Goal: Task Accomplishment & Management: Use online tool/utility

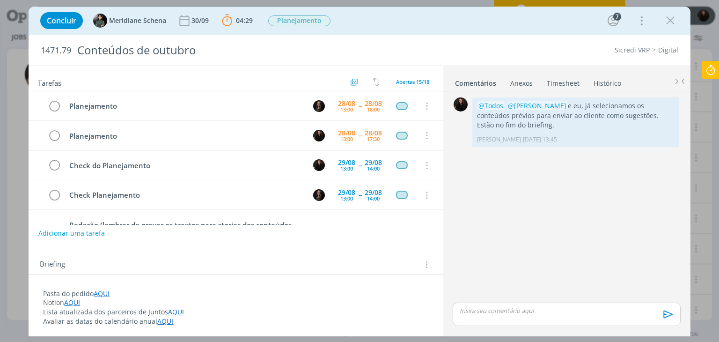
scroll to position [334, 0]
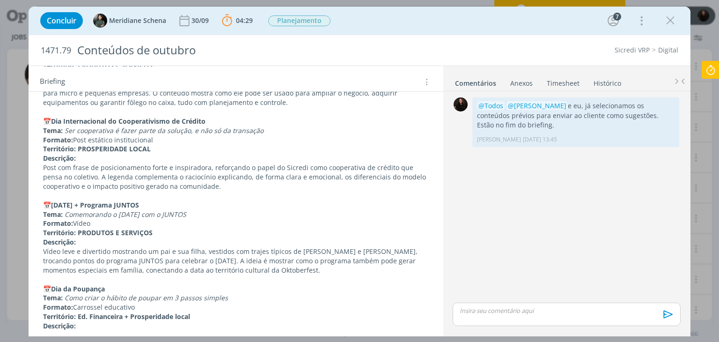
drag, startPoint x: 0, startPoint y: 0, endPoint x: 93, endPoint y: 158, distance: 183.1
click at [93, 158] on p "Descrição:" at bounding box center [235, 158] width 385 height 9
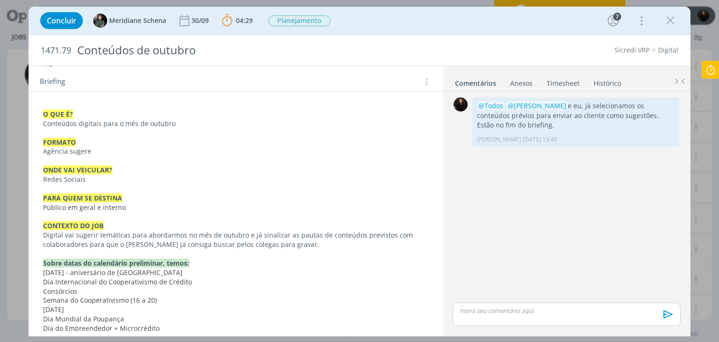
scroll to position [468, 0]
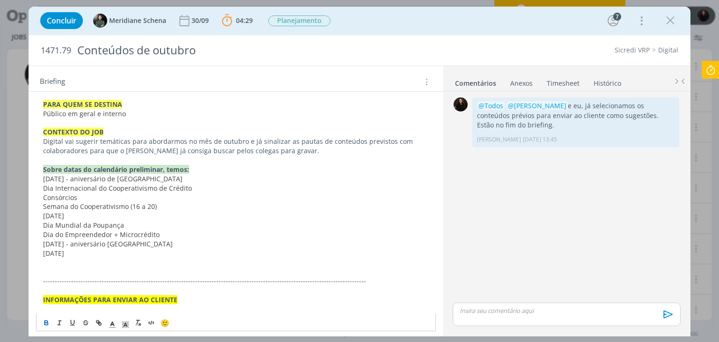
click at [124, 178] on span "[DATE] - aniversário de [GEOGRAPHIC_DATA]" at bounding box center [113, 178] width 140 height 9
click at [144, 245] on span "[DATE] - aniversário [GEOGRAPHIC_DATA]" at bounding box center [108, 243] width 130 height 9
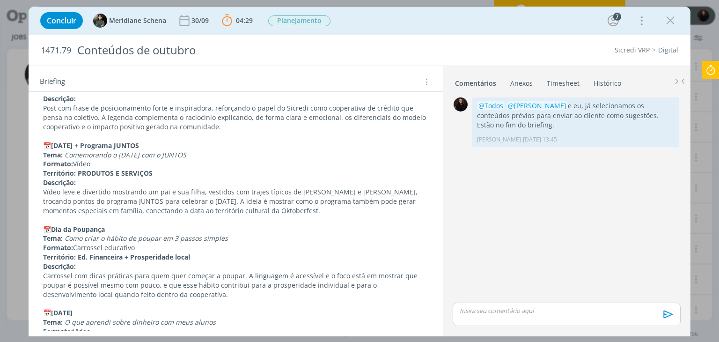
scroll to position [668, 0]
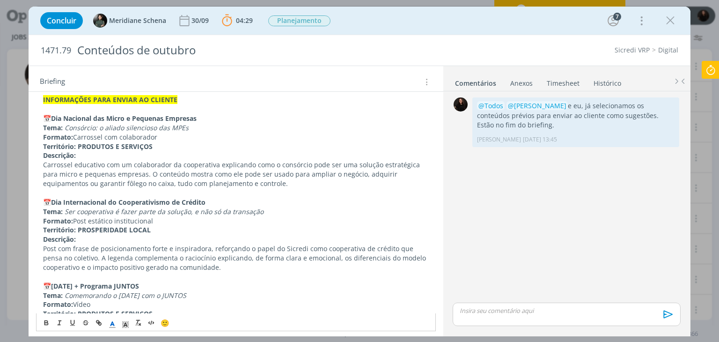
click at [93, 135] on p "Formato: Carrossel com colaborador" at bounding box center [235, 137] width 385 height 9
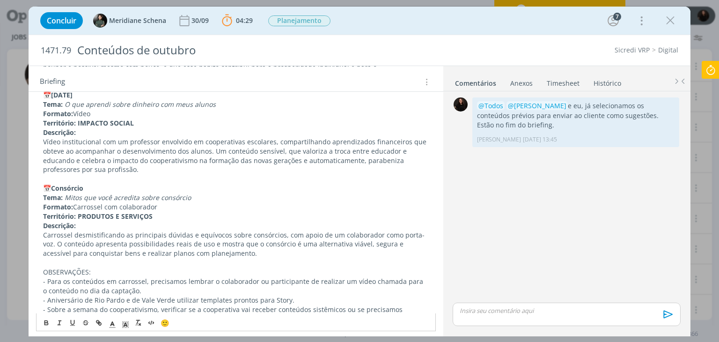
scroll to position [1043, 0]
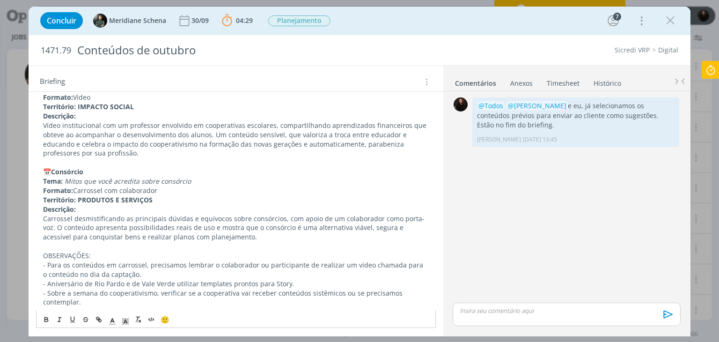
click at [96, 181] on em "Mitos que você acredita sobre consórcio" at bounding box center [128, 181] width 126 height 9
drag, startPoint x: 142, startPoint y: 187, endPoint x: 140, endPoint y: 182, distance: 5.0
click at [712, 71] on icon at bounding box center [711, 70] width 17 height 18
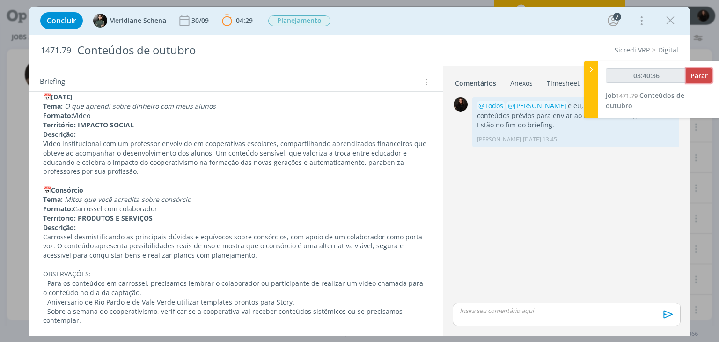
type input "03:40:37"
click at [700, 72] on span "Parar" at bounding box center [699, 75] width 17 height 9
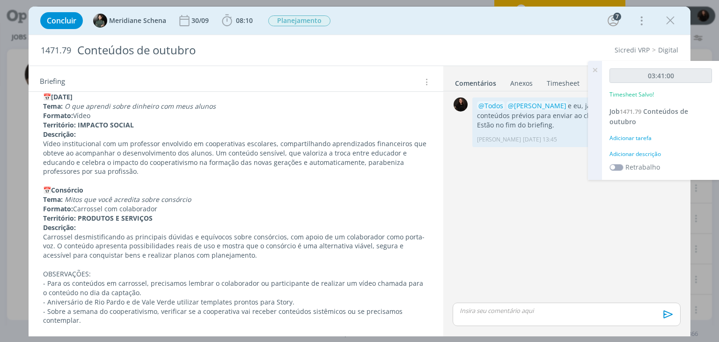
drag, startPoint x: 651, startPoint y: 148, endPoint x: 650, endPoint y: 154, distance: 5.6
click at [650, 150] on div "03:41:00 Timesheet Salvo! Job 1471.79 Conteúdos de outubro Adicionar tarefa Adi…" at bounding box center [661, 120] width 118 height 119
click at [650, 154] on div "Adicionar descrição" at bounding box center [661, 154] width 103 height 8
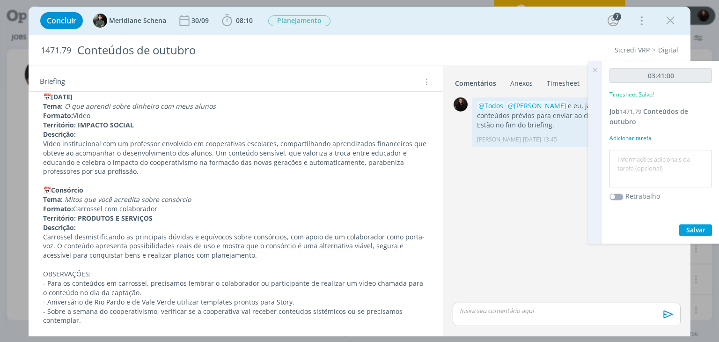
click at [647, 158] on textarea at bounding box center [661, 168] width 98 height 33
type textarea "A"
type textarea "auxílio nati"
click at [691, 228] on span "Salvar" at bounding box center [696, 229] width 19 height 9
drag, startPoint x: 500, startPoint y: 182, endPoint x: 504, endPoint y: 189, distance: 8.2
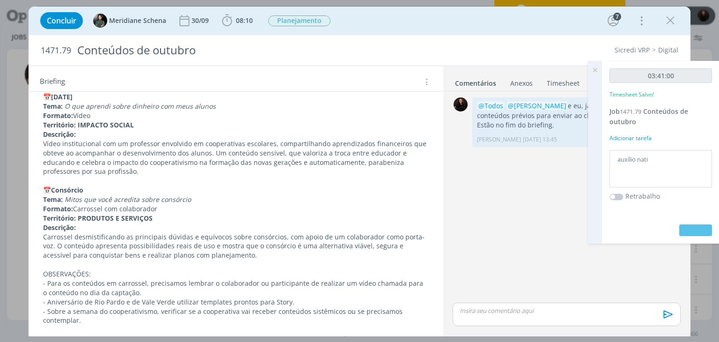
click at [501, 182] on div "0 @Todos @[PERSON_NAME] e eu, já selecionamos os conteúdos prévios para enviar …" at bounding box center [566, 198] width 235 height 206
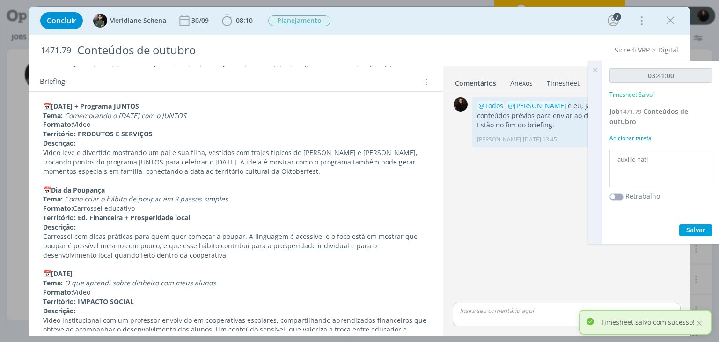
scroll to position [791, 0]
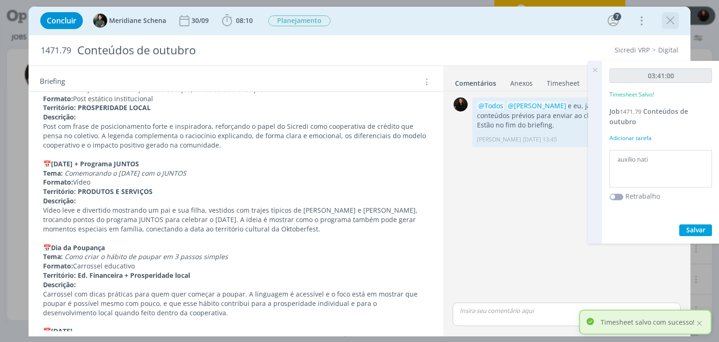
click at [671, 21] on icon "dialog" at bounding box center [671, 21] width 14 height 14
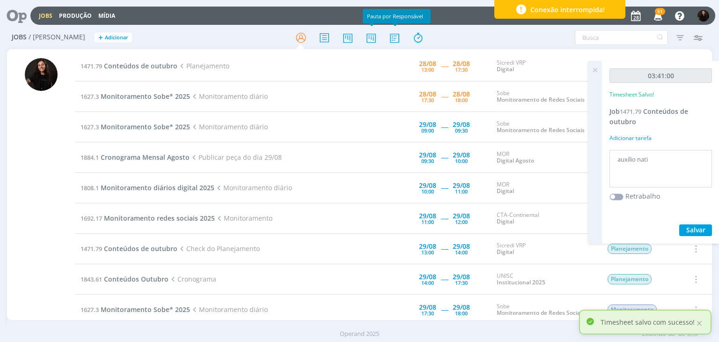
click at [598, 69] on icon at bounding box center [595, 70] width 17 height 18
click at [661, 12] on span "51" at bounding box center [660, 11] width 10 height 7
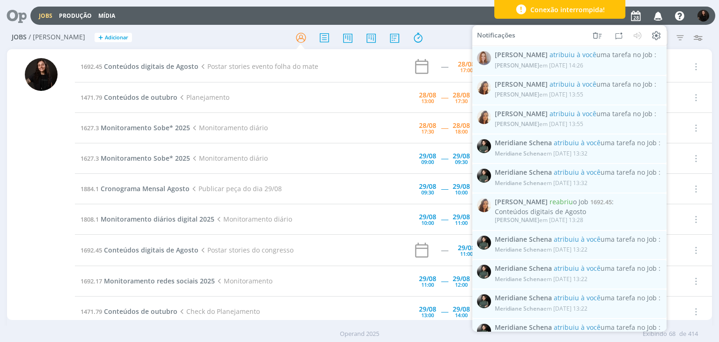
click at [654, 15] on icon "button" at bounding box center [659, 15] width 16 height 16
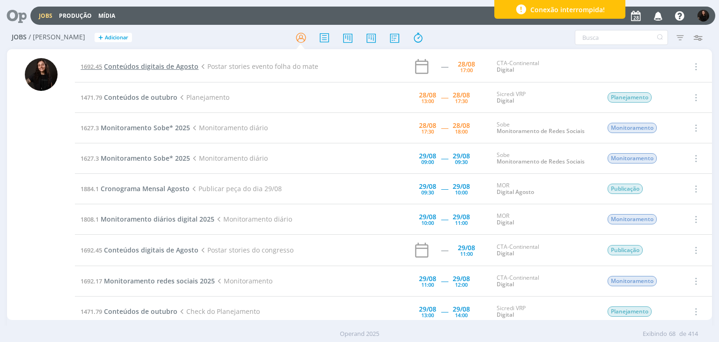
click at [166, 63] on span "Conteúdos digitais de Agosto" at bounding box center [151, 66] width 95 height 9
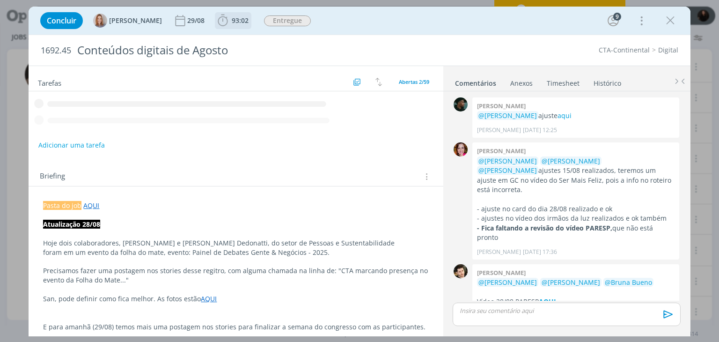
scroll to position [1023, 0]
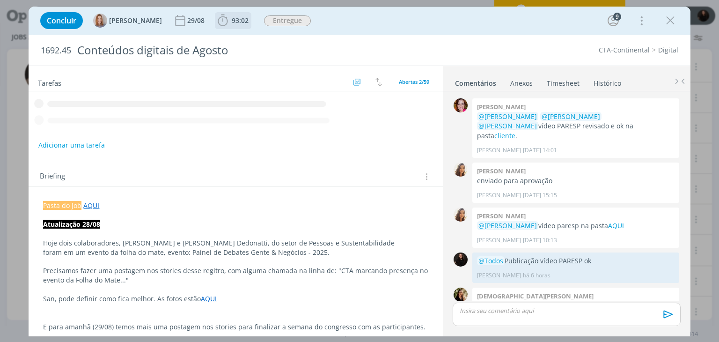
click at [227, 17] on icon "dialog" at bounding box center [223, 21] width 10 height 12
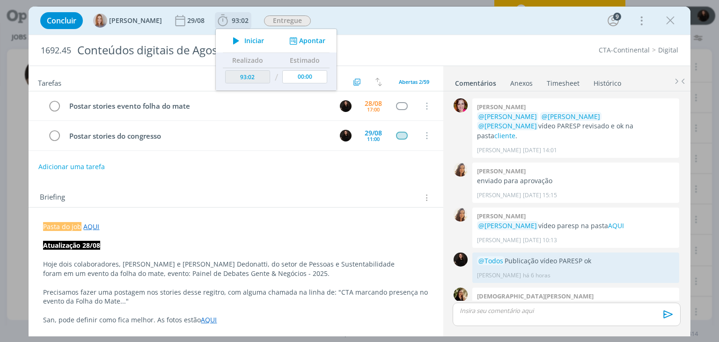
click at [253, 42] on span "Iniciar" at bounding box center [255, 40] width 20 height 7
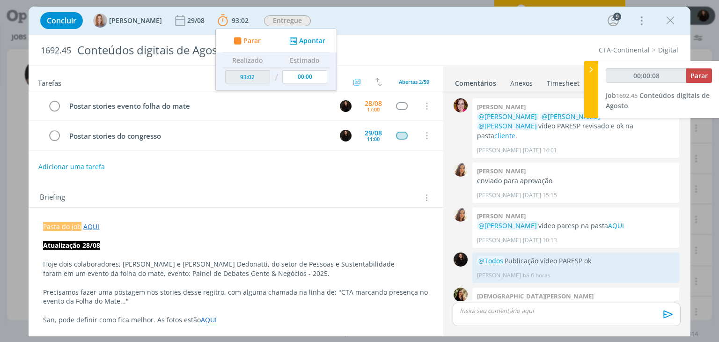
type input "00:00:09"
click at [592, 69] on icon at bounding box center [591, 70] width 9 height 10
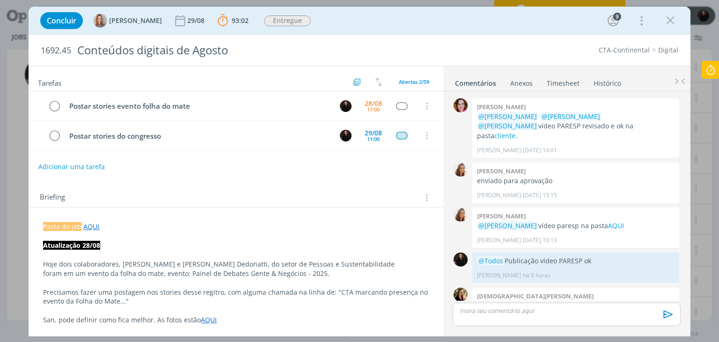
click at [253, 180] on div "Tarefas Usar Job de template Ordenar por: Prazo crescente Prazo decrescente Ord…" at bounding box center [236, 198] width 415 height 265
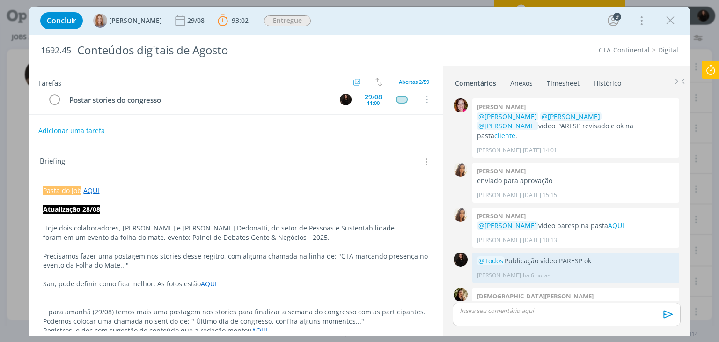
scroll to position [94, 0]
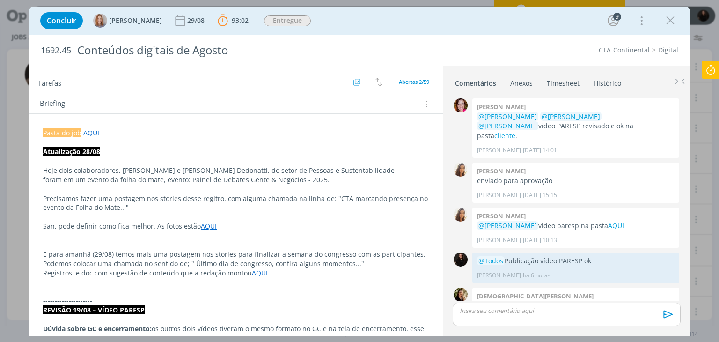
click at [208, 225] on link "AQUI" at bounding box center [209, 226] width 16 height 9
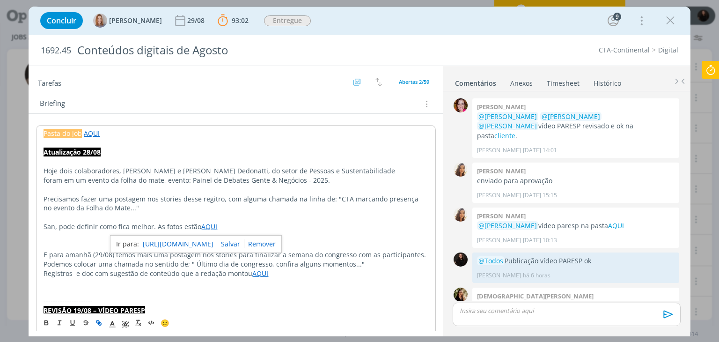
click at [206, 225] on link "AQUI" at bounding box center [209, 226] width 16 height 9
click at [204, 245] on link "[URL][DOMAIN_NAME]" at bounding box center [178, 244] width 71 height 12
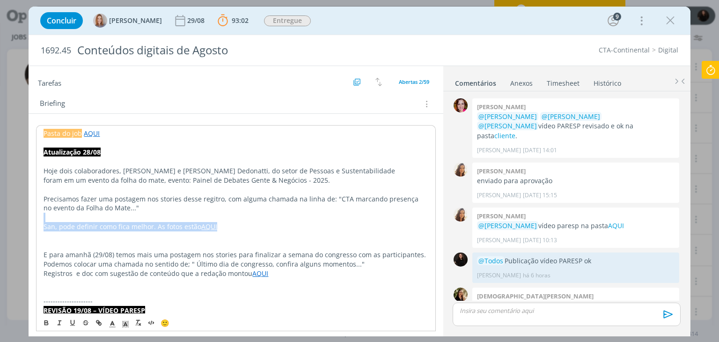
click at [219, 214] on p "dialog" at bounding box center [236, 217] width 385 height 9
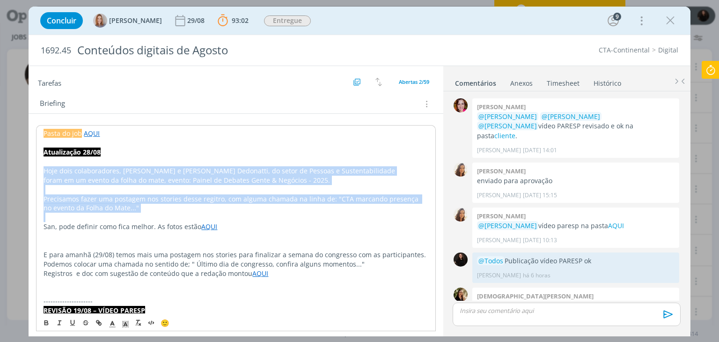
drag, startPoint x: 167, startPoint y: 211, endPoint x: 32, endPoint y: 165, distance: 142.9
copy div "Hoje dois colaboradores, [PERSON_NAME] e [PERSON_NAME] Dedonatti, do setor de P…"
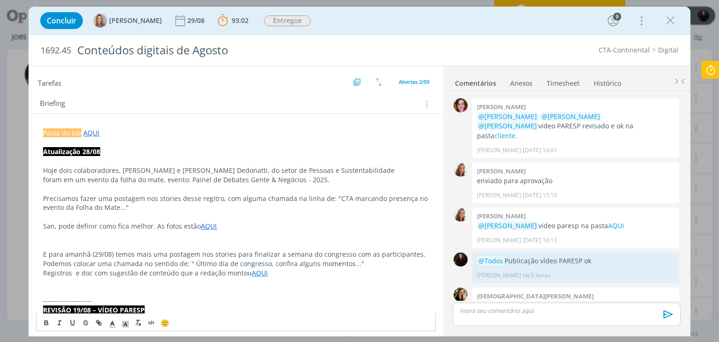
click at [244, 229] on p "San, pode definir como fica melhor. As fotos estão AQUI" at bounding box center [235, 226] width 385 height 9
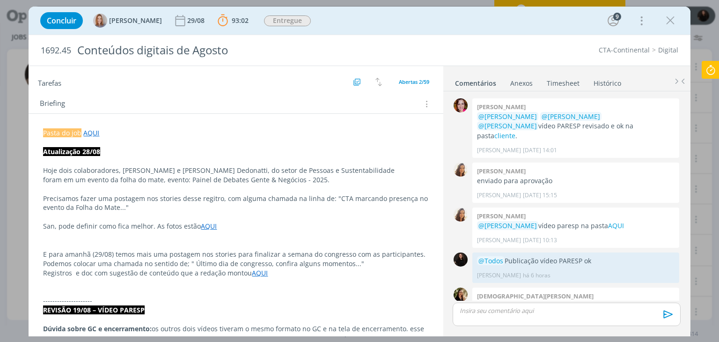
click at [713, 69] on icon at bounding box center [711, 70] width 17 height 18
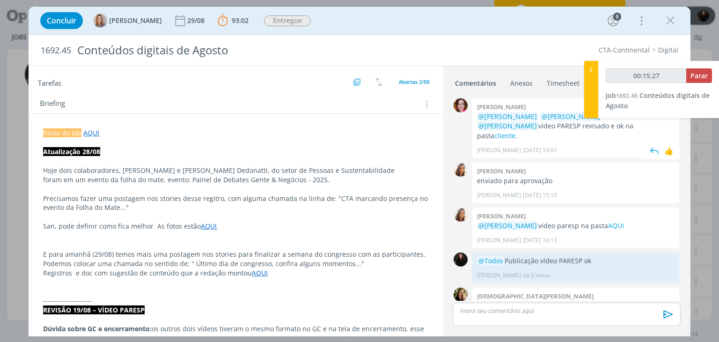
type input "00:15:28"
click at [695, 76] on span "Parar" at bounding box center [699, 75] width 17 height 9
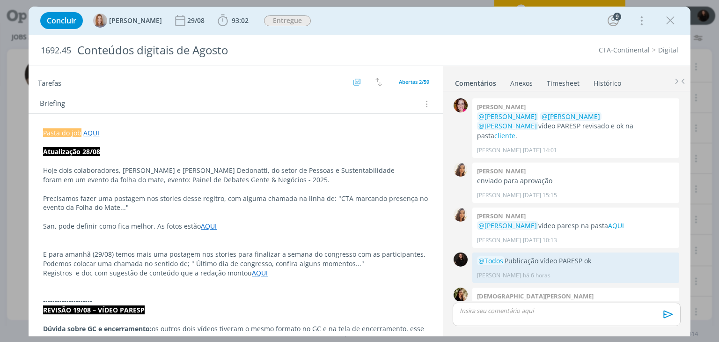
click at [568, 83] on link "Timesheet" at bounding box center [564, 81] width 34 height 14
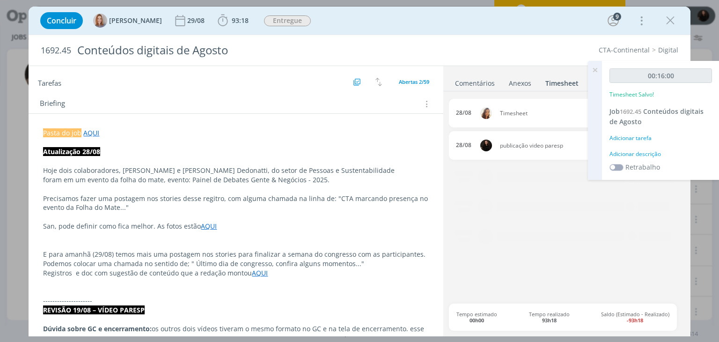
click at [618, 156] on div "Adicionar descrição" at bounding box center [661, 154] width 103 height 8
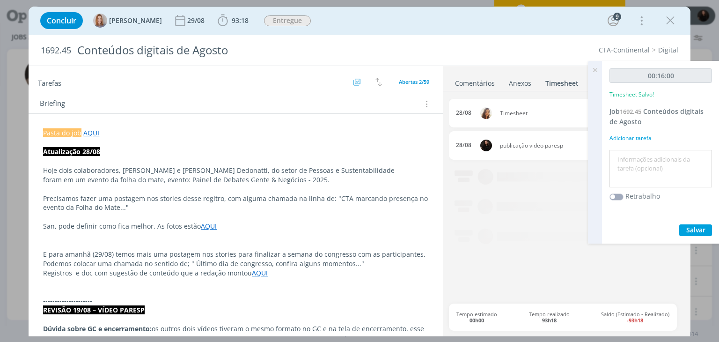
click at [628, 159] on textarea at bounding box center [661, 168] width 98 height 33
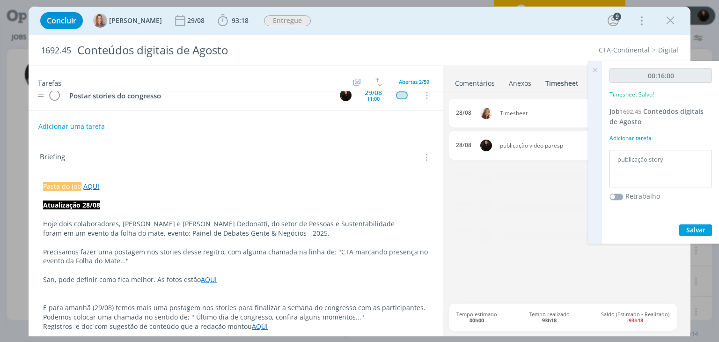
scroll to position [0, 0]
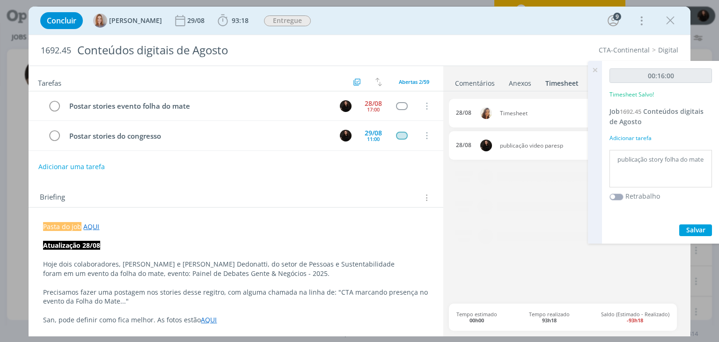
type textarea "publicação story folha do mate"
click at [710, 231] on button "Salvar" at bounding box center [696, 230] width 33 height 12
click at [497, 84] on li "Comentários" at bounding box center [482, 81] width 54 height 14
click at [483, 81] on link "Comentários" at bounding box center [475, 81] width 41 height 14
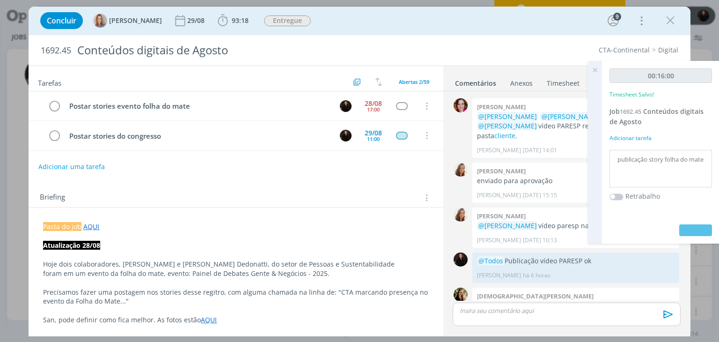
click at [493, 308] on p "dialog" at bounding box center [566, 310] width 213 height 8
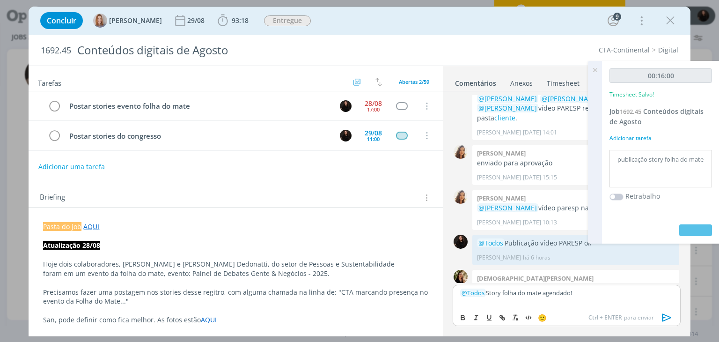
click at [665, 319] on icon "dialog" at bounding box center [667, 318] width 14 height 14
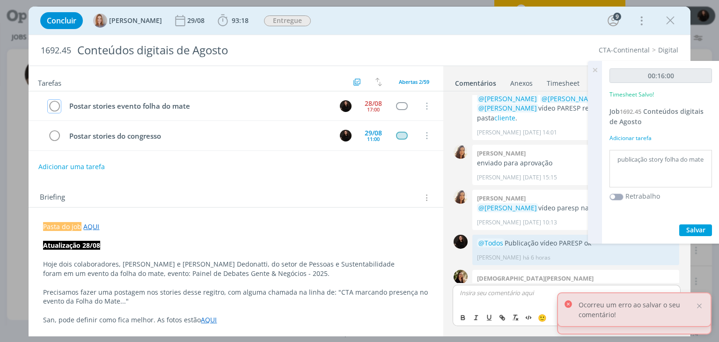
drag, startPoint x: 56, startPoint y: 104, endPoint x: 693, endPoint y: 44, distance: 639.8
click at [56, 104] on icon "dialog" at bounding box center [54, 106] width 13 height 14
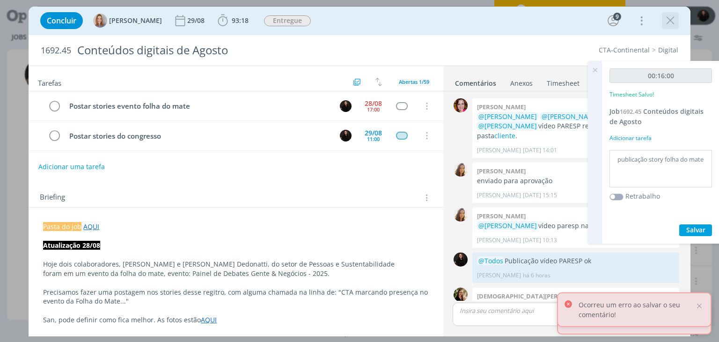
click at [671, 17] on icon "dialog" at bounding box center [671, 21] width 14 height 14
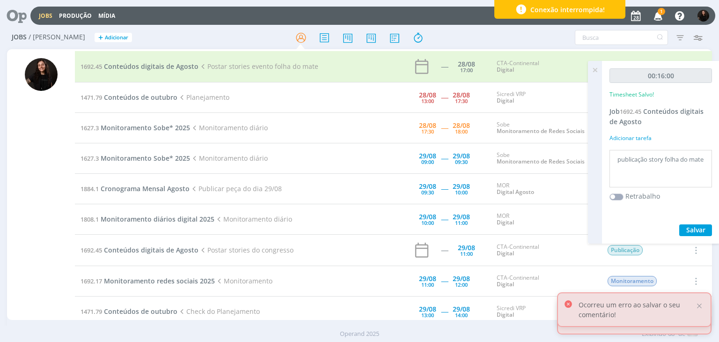
click at [593, 69] on icon at bounding box center [595, 70] width 17 height 18
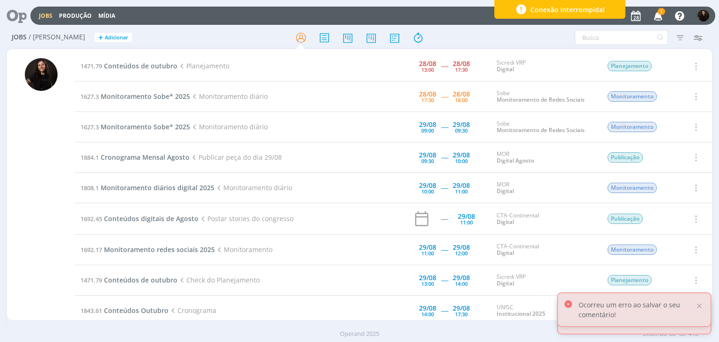
click at [168, 104] on td "1627.3 Monitoramento Sobe* 2025 Monitoramento diário" at bounding box center [208, 97] width 267 height 30
click at [167, 94] on span "Monitoramento Sobe* 2025" at bounding box center [145, 96] width 89 height 9
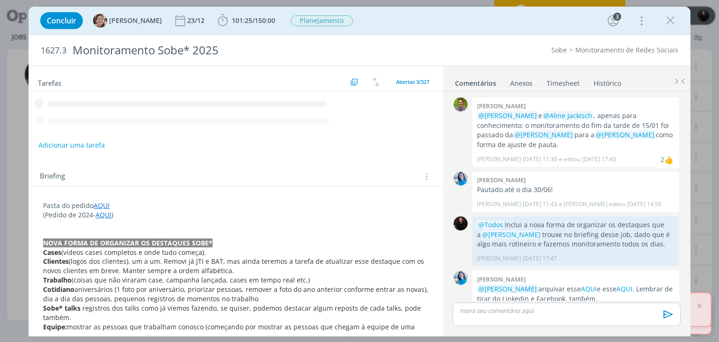
scroll to position [105, 0]
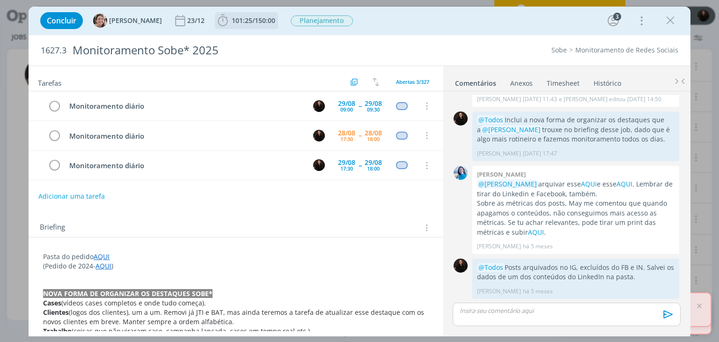
click at [216, 19] on icon "dialog" at bounding box center [223, 21] width 14 height 14
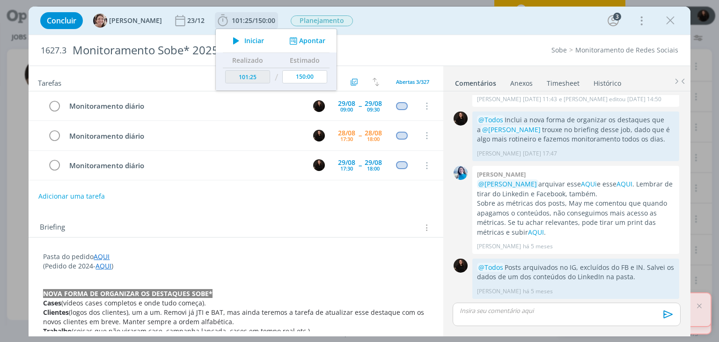
click at [230, 38] on icon "dialog" at bounding box center [236, 41] width 16 height 12
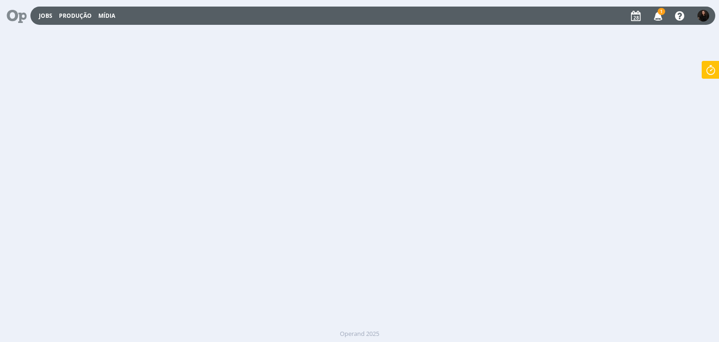
click at [714, 69] on icon at bounding box center [711, 70] width 17 height 18
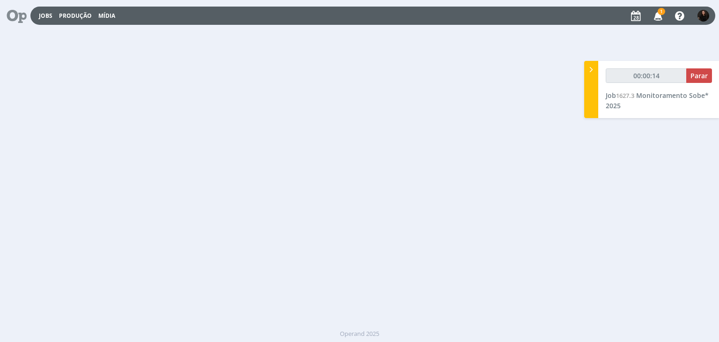
type input "00:00:15"
click at [590, 71] on icon at bounding box center [591, 70] width 9 height 10
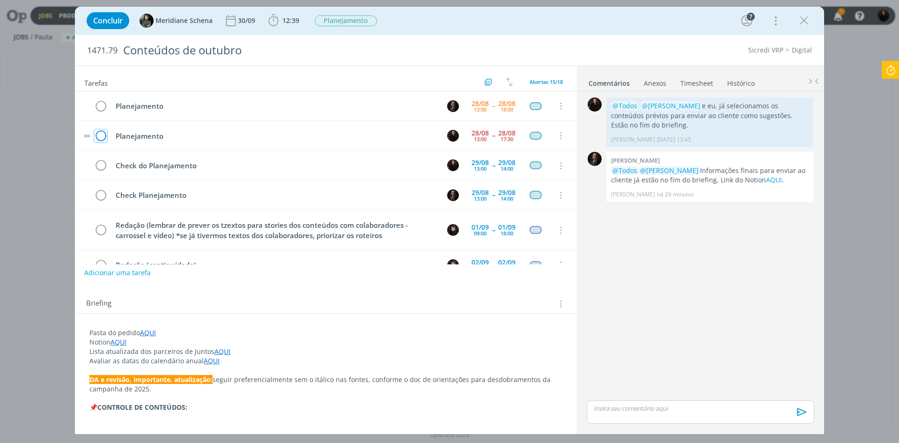
click at [106, 134] on icon "dialog" at bounding box center [100, 136] width 13 height 14
click at [719, 21] on icon "dialog" at bounding box center [804, 21] width 14 height 14
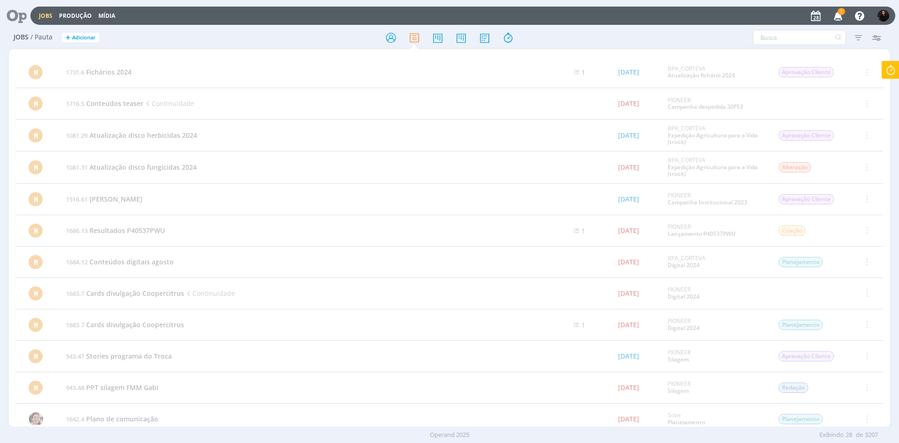
drag, startPoint x: 841, startPoint y: 14, endPoint x: 741, endPoint y: 27, distance: 100.6
click at [719, 14] on span "1" at bounding box center [841, 11] width 7 height 7
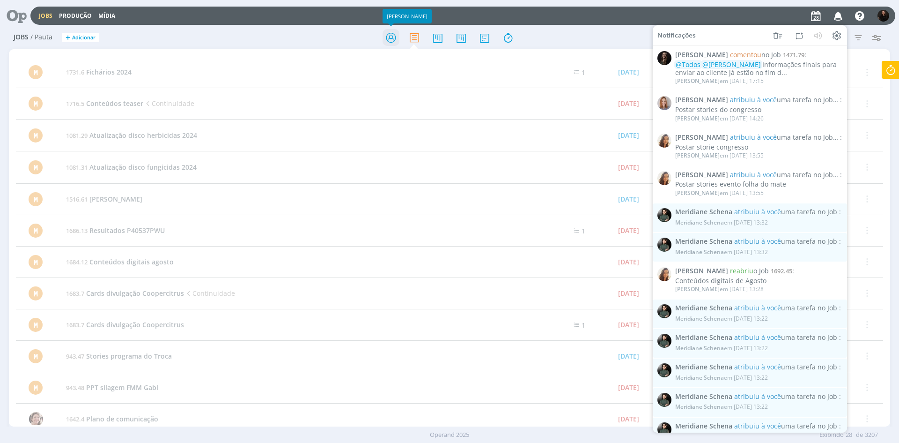
click at [391, 41] on icon at bounding box center [391, 38] width 17 height 18
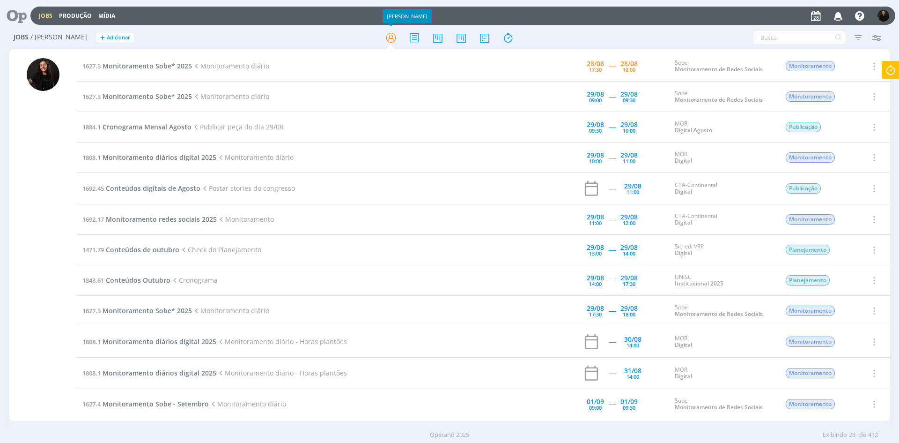
drag, startPoint x: 893, startPoint y: 65, endPoint x: 861, endPoint y: 88, distance: 39.4
click at [719, 65] on icon at bounding box center [890, 70] width 17 height 18
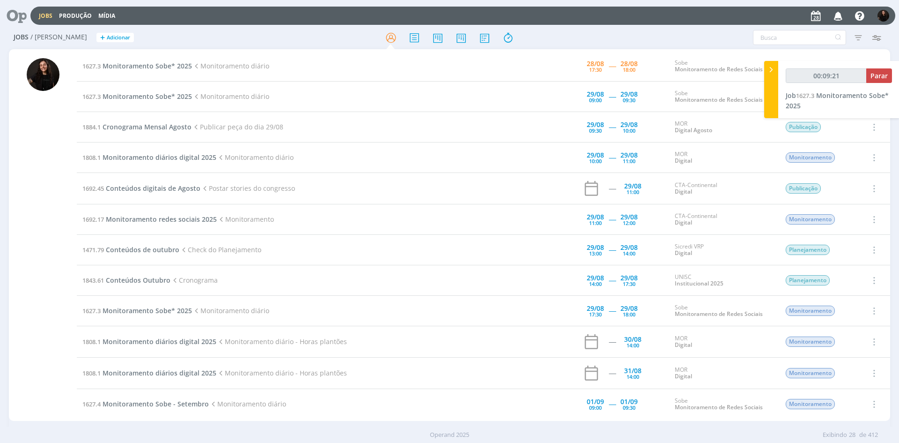
type input "00:09:22"
click at [719, 78] on span "Parar" at bounding box center [879, 75] width 17 height 9
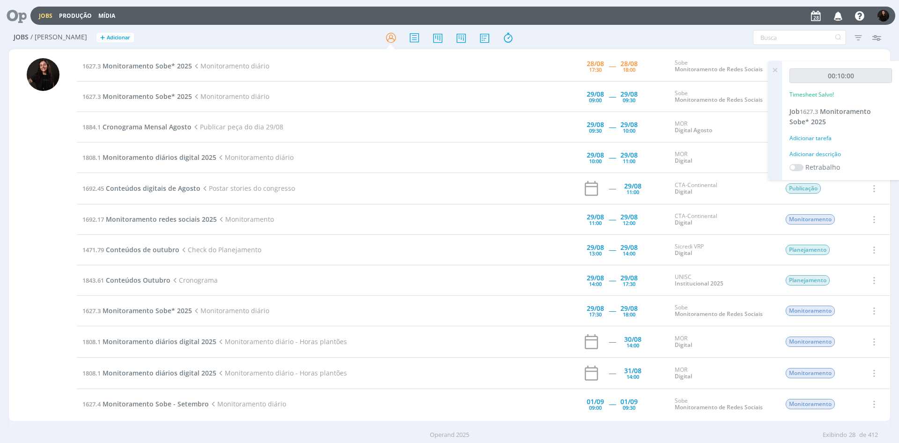
click at [719, 144] on div "00:10:00 Timesheet Salvo! Job 1627.3 Monitoramento Sobe* 2025 Adicionar tarefa …" at bounding box center [841, 120] width 118 height 119
click at [719, 157] on div "Adicionar descrição" at bounding box center [841, 154] width 103 height 8
click at [719, 160] on textarea "MONITORAMENTO DIÁRIO" at bounding box center [841, 168] width 98 height 33
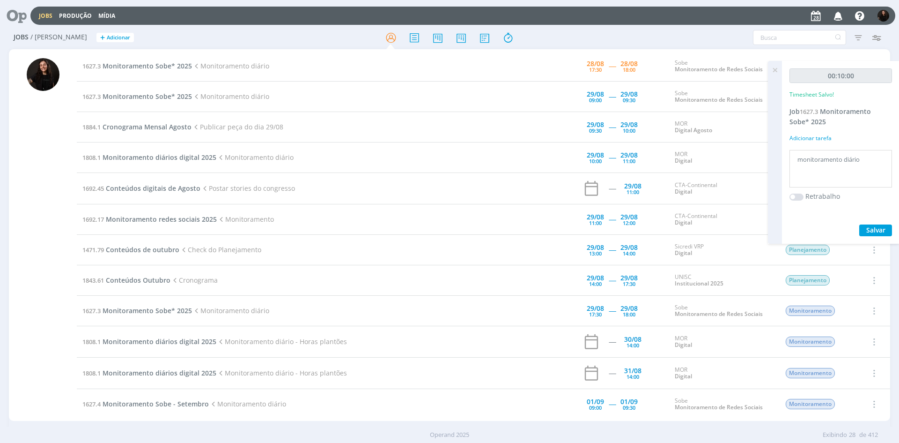
type textarea "monitoramento diário"
click at [719, 229] on span "Salvar" at bounding box center [876, 229] width 19 height 9
click at [122, 68] on span "Monitoramento Sobe* 2025" at bounding box center [147, 65] width 89 height 9
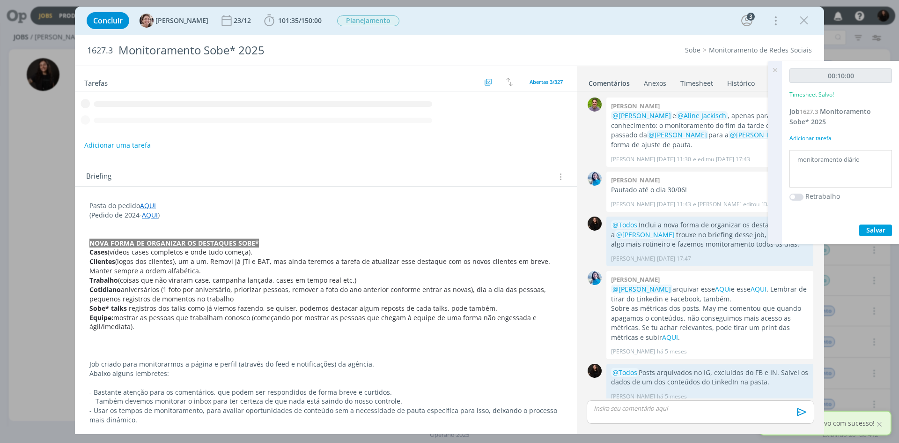
scroll to position [8, 0]
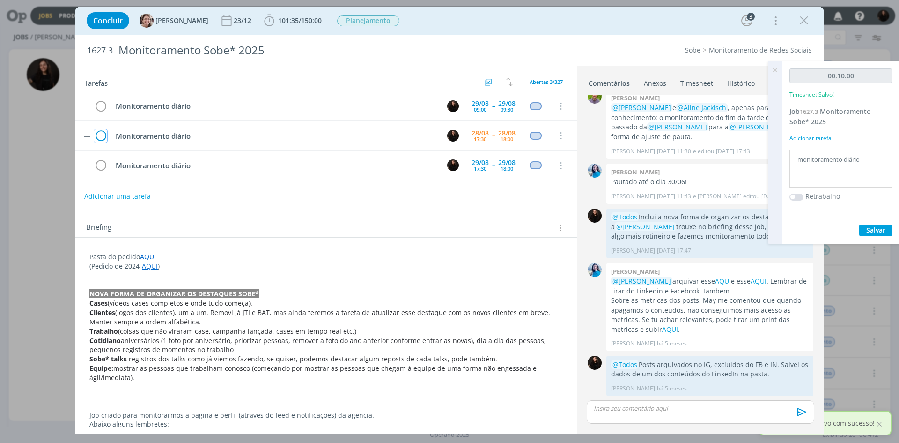
click at [106, 129] on icon "dialog" at bounding box center [100, 136] width 13 height 14
